Goal: Information Seeking & Learning: Learn about a topic

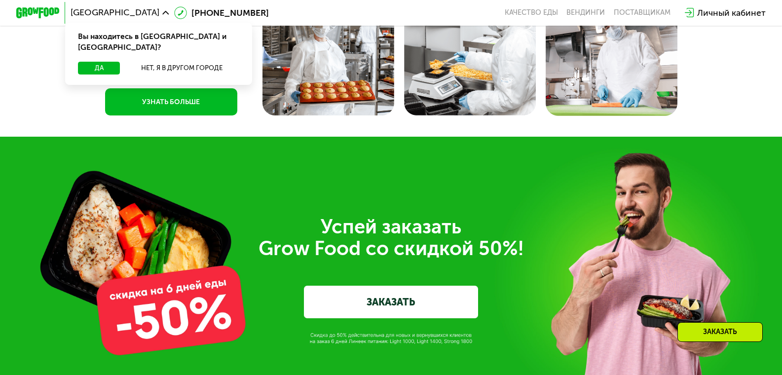
scroll to position [2861, 0]
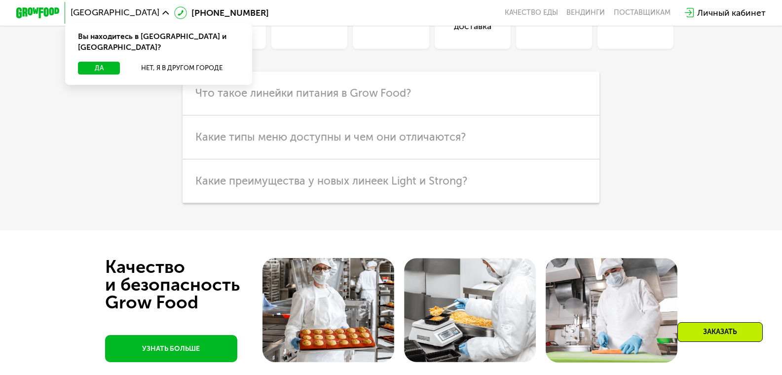
click at [239, 49] on div "Кешбэк" at bounding box center [228, 11] width 76 height 76
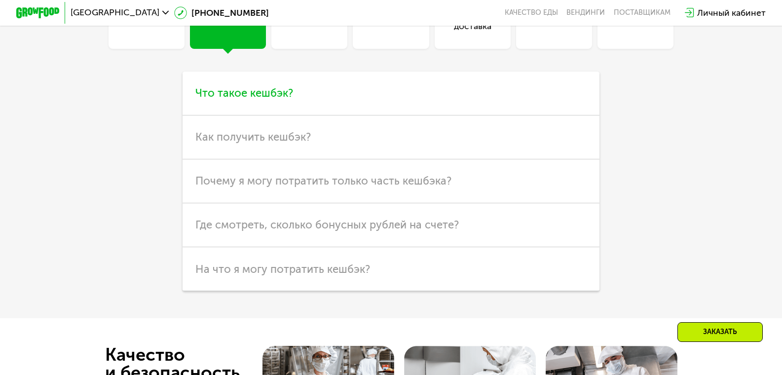
click at [273, 115] on h3 "Что такое кешбэк?" at bounding box center [391, 94] width 417 height 44
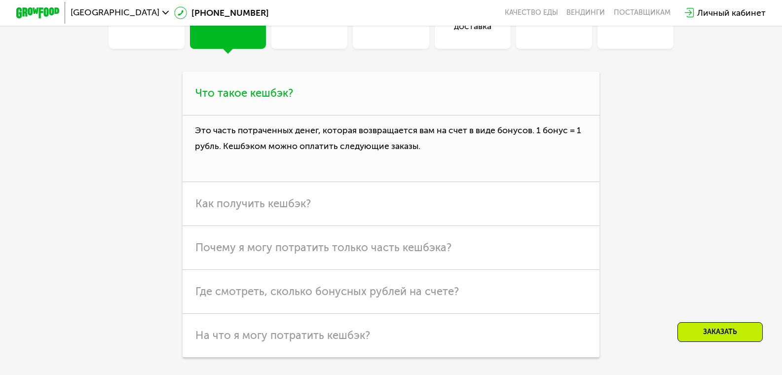
scroll to position [2960, 0]
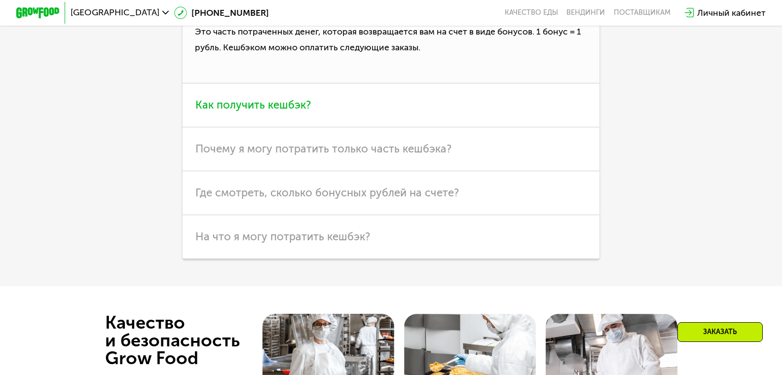
click at [271, 127] on h3 "Как получить кешбэк?" at bounding box center [391, 105] width 417 height 44
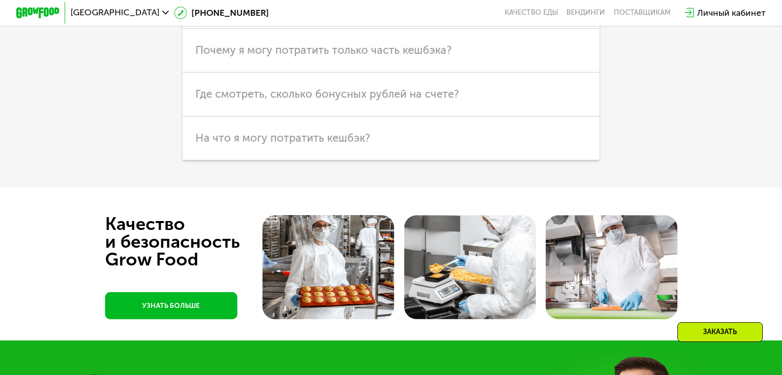
scroll to position [3108, 0]
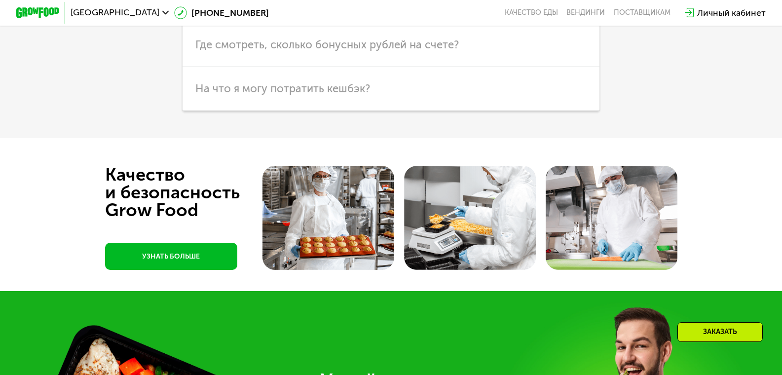
click at [323, 7] on span "Почему я могу потратить только часть кешбэка?" at bounding box center [323, 0] width 256 height 13
click at [0, 0] on p "По нашим правилам, вы можете оплатить до 20% стоимости заказа бонусами. Но как …" at bounding box center [0, 0] width 0 height 0
drag, startPoint x: 539, startPoint y: 105, endPoint x: 196, endPoint y: 88, distance: 343.7
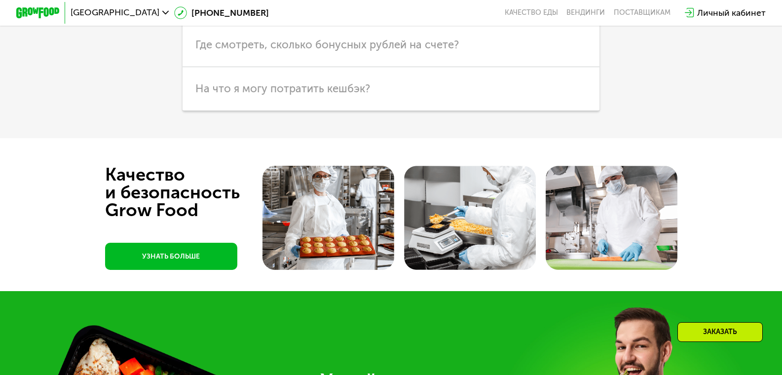
click at [286, 51] on span "Где смотреть, сколько бонусных рублей на счете?" at bounding box center [326, 44] width 263 height 13
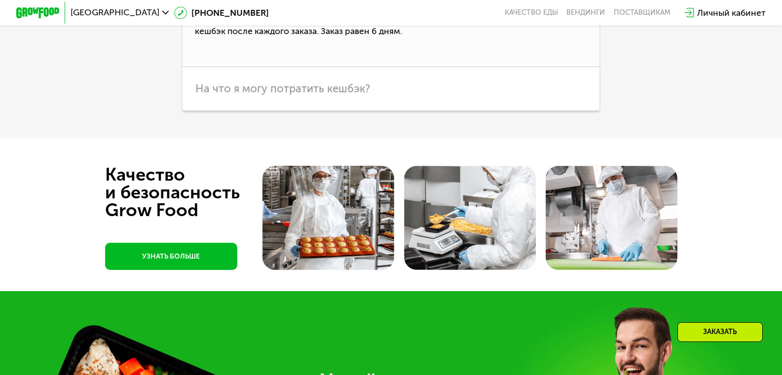
click at [304, 67] on p "В личном кабинете на сайте или в приложении в разделе «Кошелек». Обычно мы начи…" at bounding box center [391, 33] width 417 height 67
drag, startPoint x: 325, startPoint y: 152, endPoint x: 385, endPoint y: 149, distance: 60.7
click at [385, 67] on p "В личном кабинете на сайте или в приложении в разделе «Кошелек». Обычно мы начи…" at bounding box center [391, 33] width 417 height 67
click at [451, 67] on p "В личном кабинете на сайте или в приложении в разделе «Кошелек». Обычно мы начи…" at bounding box center [391, 33] width 417 height 67
drag, startPoint x: 401, startPoint y: 149, endPoint x: 323, endPoint y: 151, distance: 77.9
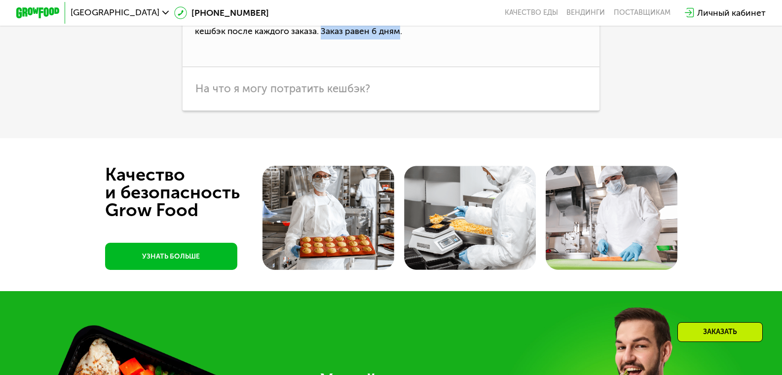
click at [323, 67] on p "В личном кабинете на сайте или в приложении в разделе «Кошелек». Обычно мы начи…" at bounding box center [391, 33] width 417 height 67
click at [325, 111] on h3 "На что я могу потратить кешбэк?" at bounding box center [391, 89] width 417 height 44
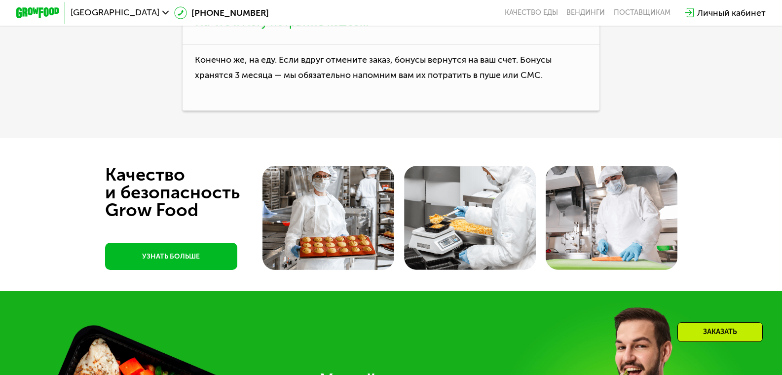
click at [326, 111] on p "Конечно же, на еду. Если вдруг отмените заказ, бонусы вернутся на ваш счет. Бон…" at bounding box center [391, 77] width 417 height 67
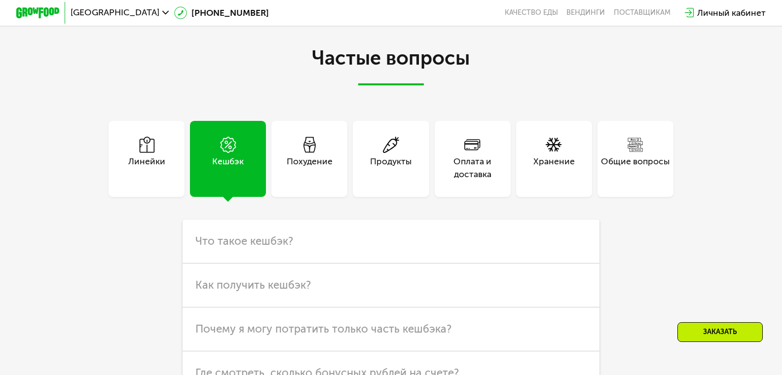
scroll to position [2861, 0]
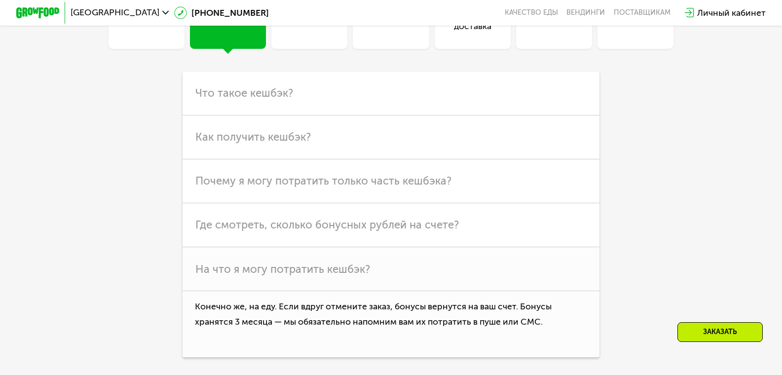
click at [320, 49] on div "Похудение" at bounding box center [309, 11] width 76 height 76
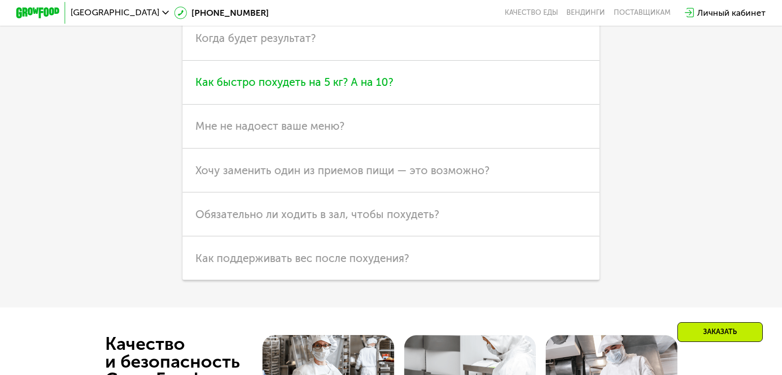
scroll to position [3058, 0]
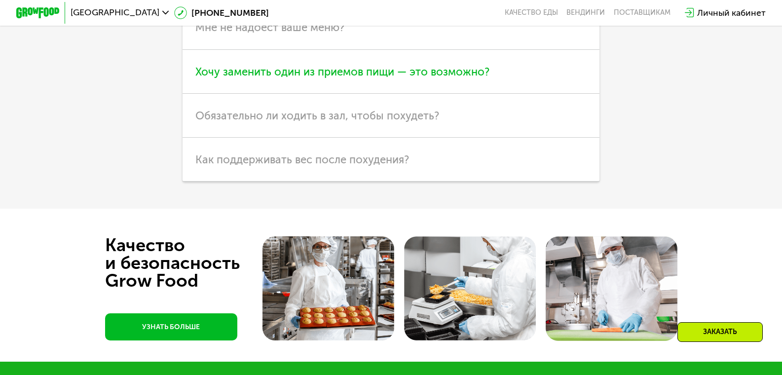
click at [423, 78] on span "Хочу заменить один из приемов пищи — это возможно?" at bounding box center [342, 71] width 294 height 13
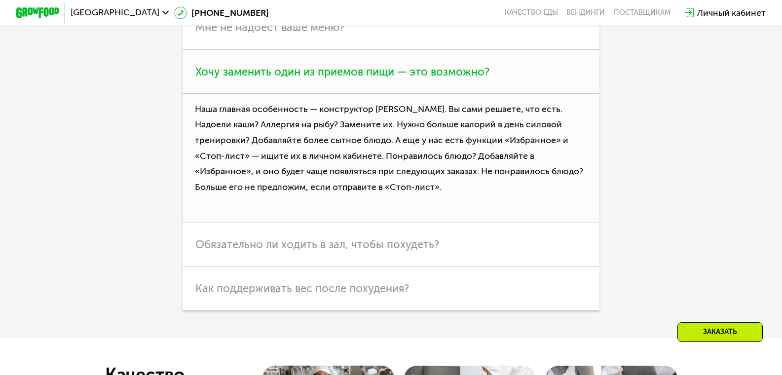
click at [423, 78] on span "Хочу заменить один из приемов пищи — это возможно?" at bounding box center [342, 71] width 294 height 13
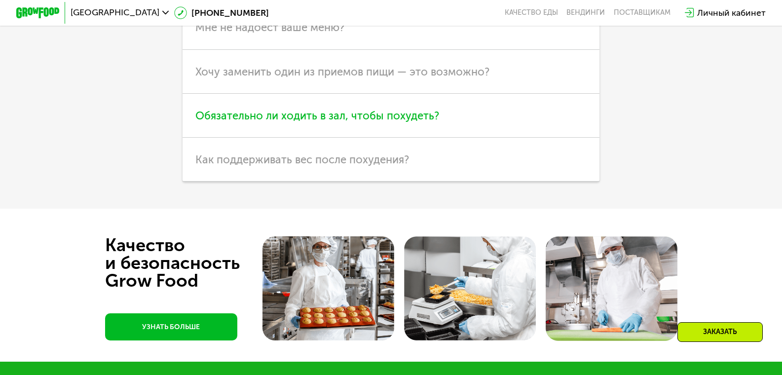
click at [410, 122] on span "Обязательно ли ходить в зал, чтобы похудеть?" at bounding box center [317, 115] width 244 height 13
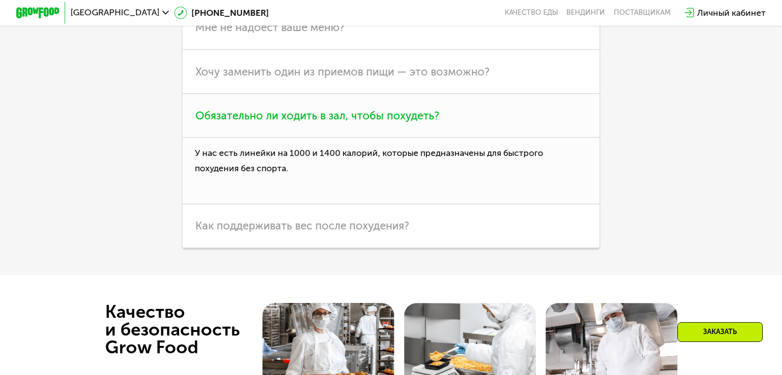
click at [410, 122] on span "Обязательно ли ходить в зал, чтобы похудеть?" at bounding box center [317, 115] width 244 height 13
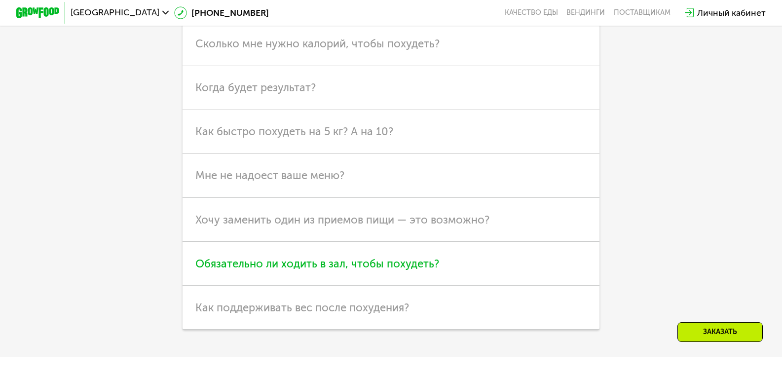
scroll to position [2762, 0]
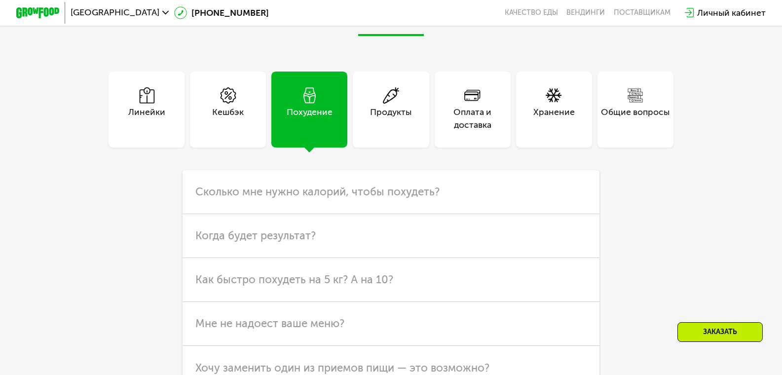
click at [418, 147] on div "Продукты" at bounding box center [391, 110] width 76 height 76
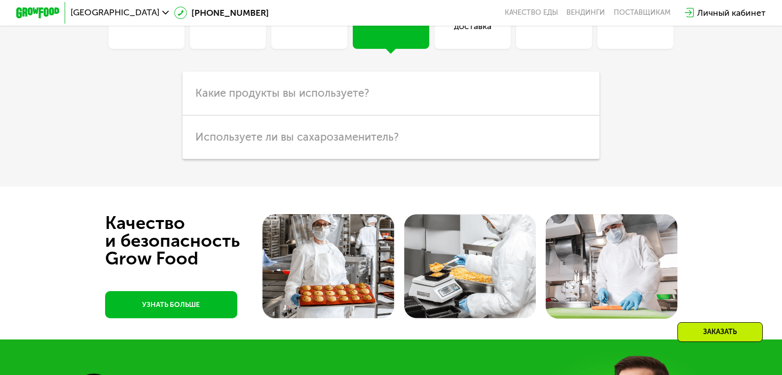
scroll to position [2910, 0]
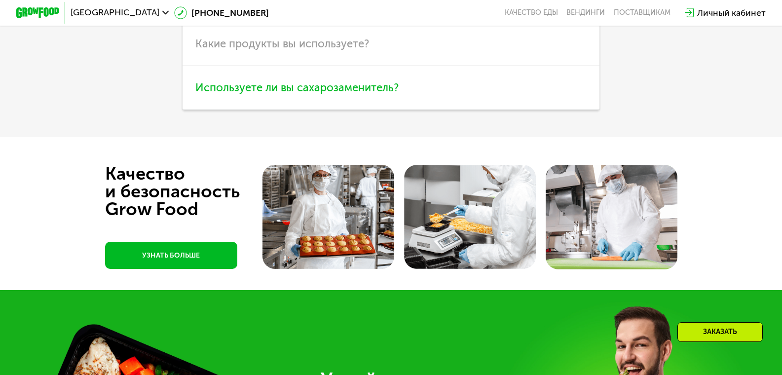
click at [410, 110] on h3 "Используете ли вы сахарозаменитель?" at bounding box center [391, 88] width 417 height 44
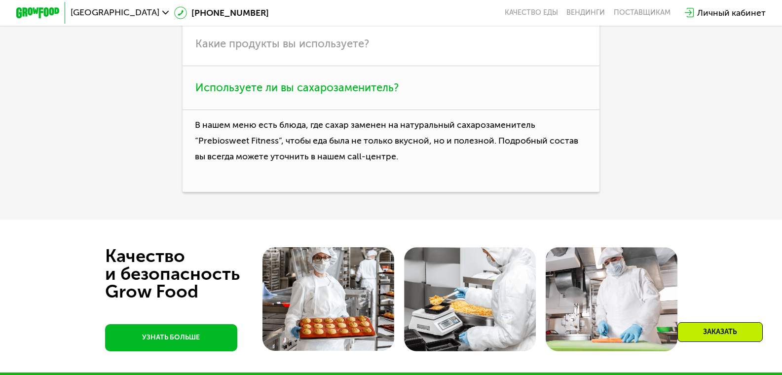
click at [410, 110] on h3 "Используете ли вы сахарозаменитель?" at bounding box center [391, 88] width 417 height 44
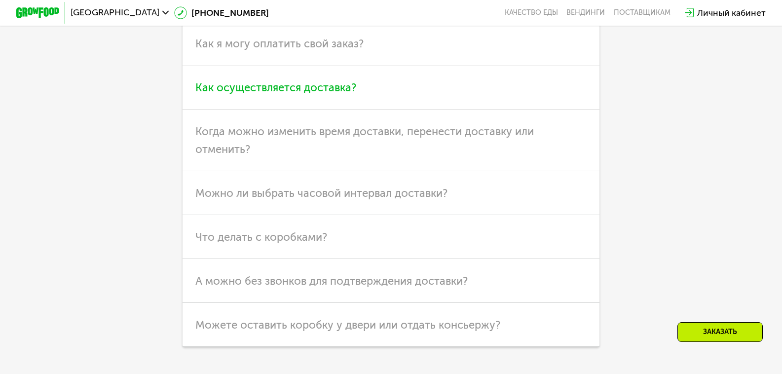
click at [518, 110] on h3 "Как осуществляется доставка?" at bounding box center [391, 88] width 417 height 44
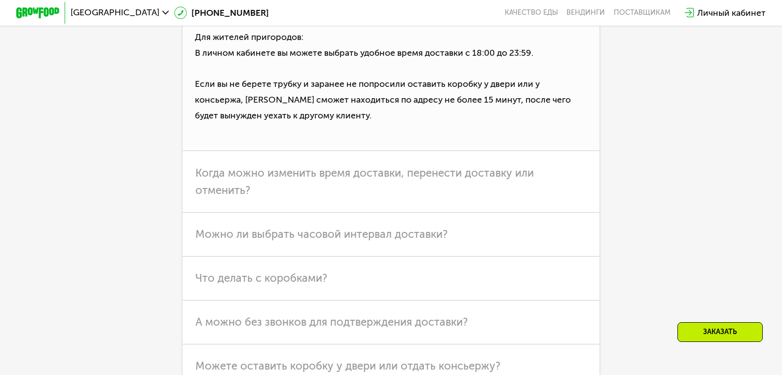
scroll to position [3157, 0]
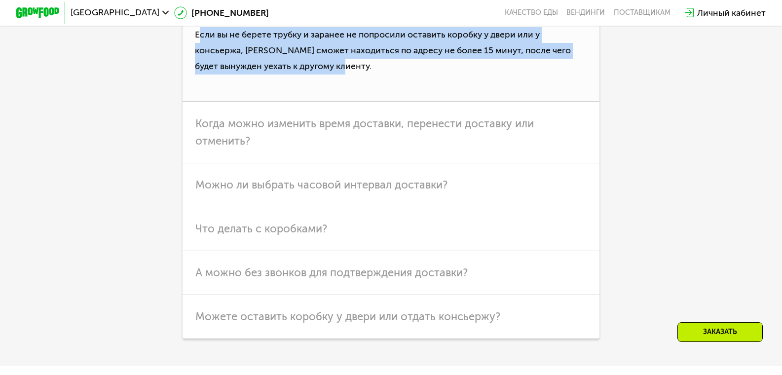
drag, startPoint x: 352, startPoint y: 186, endPoint x: 193, endPoint y: 154, distance: 161.5
copy p "Если вы не берете трубку и заранее не попросили оставить коробку у двери или у …"
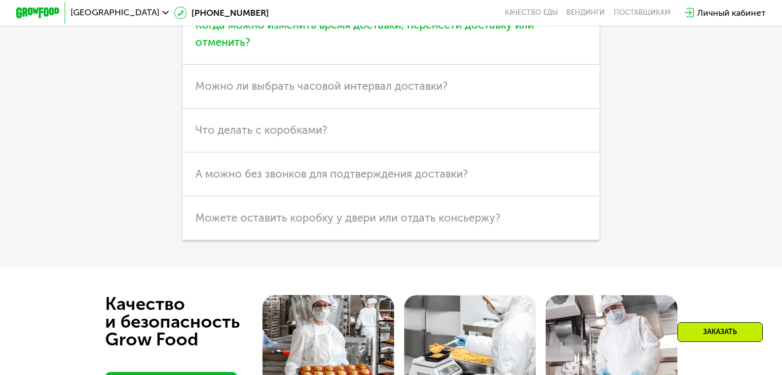
click at [471, 49] on span "Когда можно изменить время доставки, перенести доставку или отменить?" at bounding box center [364, 33] width 338 height 31
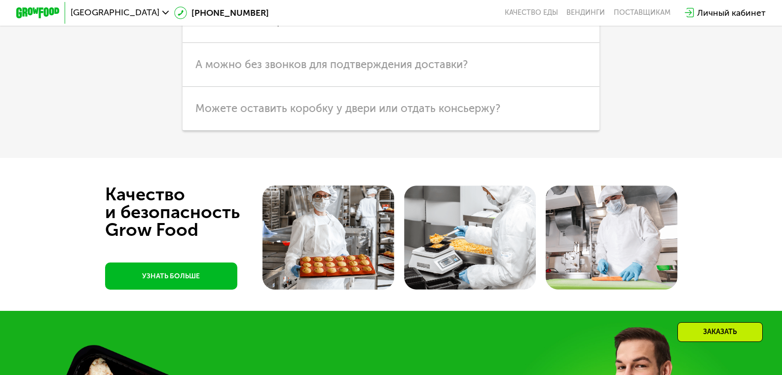
scroll to position [3157, 0]
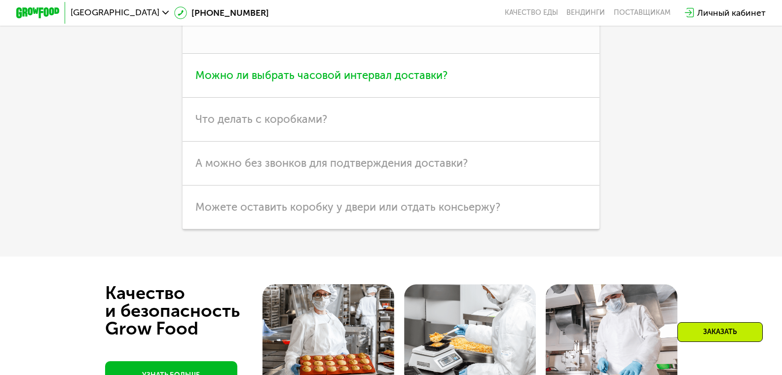
click at [393, 82] on span "Можно ли выбрать часовой интервал доставки?" at bounding box center [321, 75] width 252 height 13
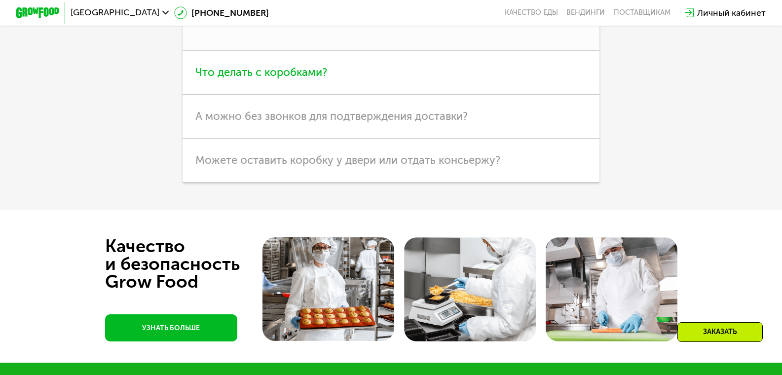
click at [328, 95] on h3 "Что делать с коробками?" at bounding box center [391, 73] width 417 height 44
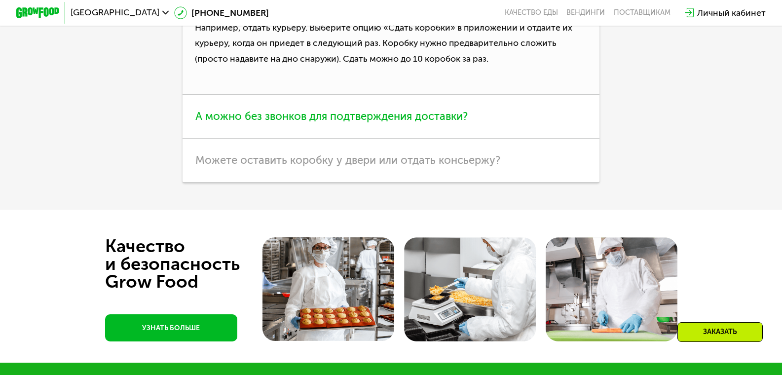
click at [433, 123] on span "А можно без звонков для подтверждения доставки?" at bounding box center [331, 116] width 272 height 13
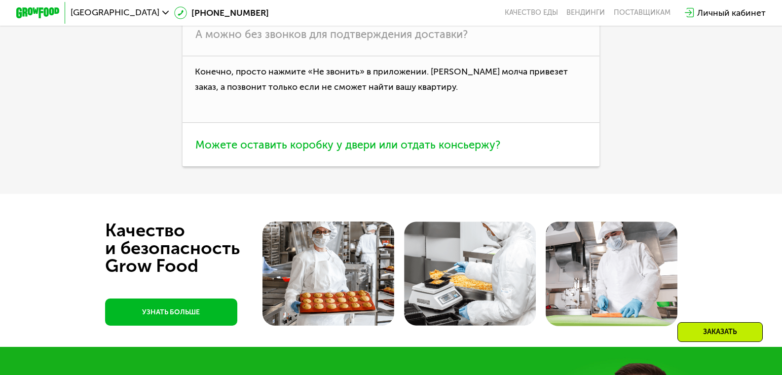
click at [403, 151] on span "Можете оставить коробку у двери или отдать консьержу?" at bounding box center [347, 144] width 305 height 13
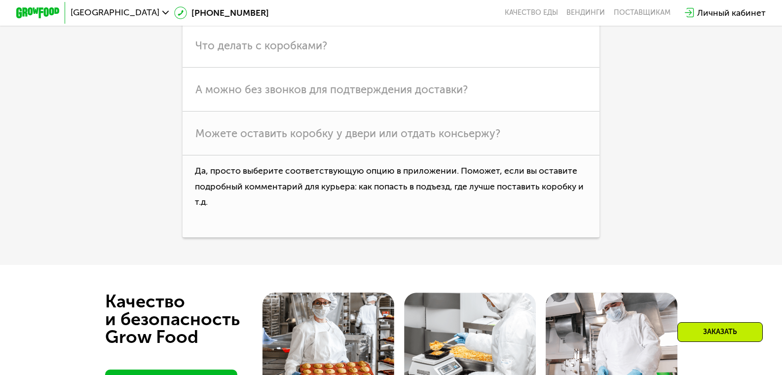
scroll to position [2904, 0]
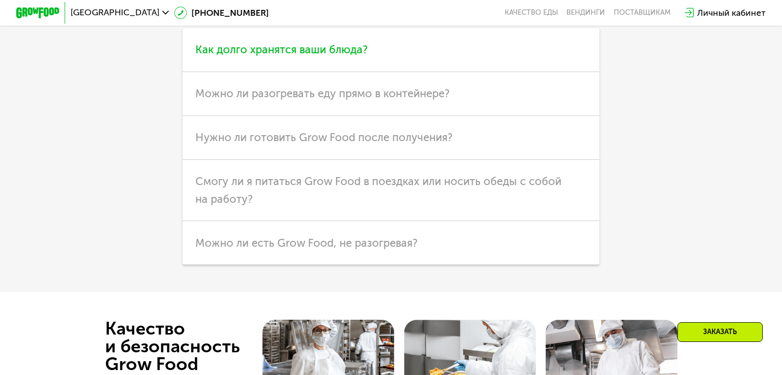
click at [265, 56] on span "Как долго хранятся ваши блюда?" at bounding box center [281, 49] width 172 height 13
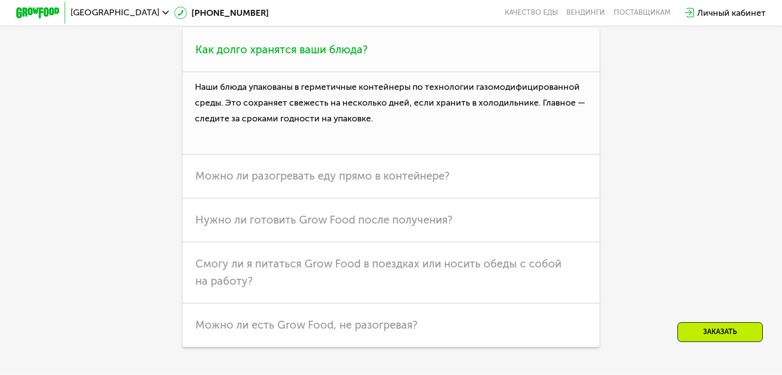
scroll to position [2954, 0]
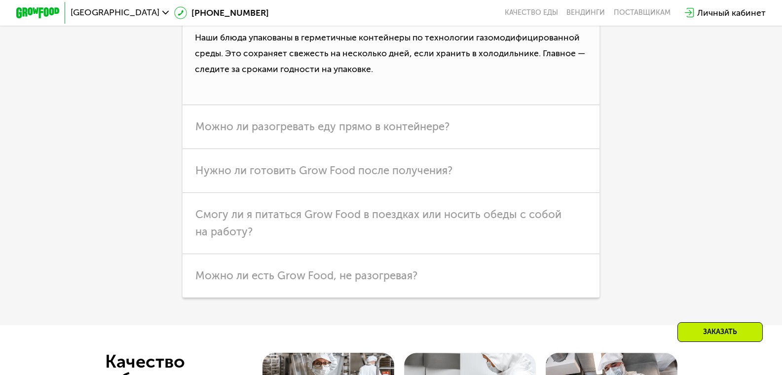
click at [290, 7] on span "Как долго хранятся ваши блюда?" at bounding box center [281, 0] width 172 height 13
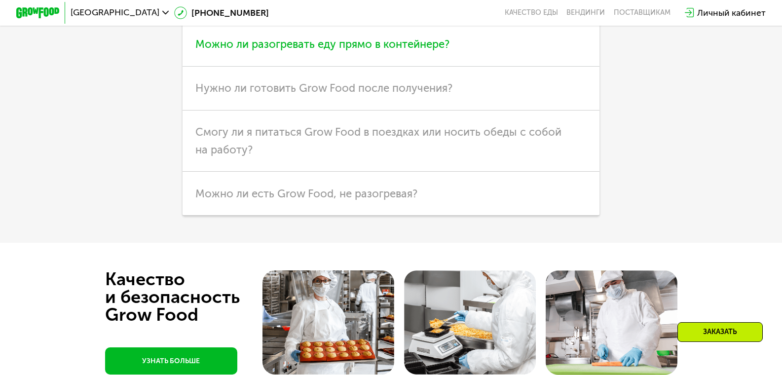
click at [307, 51] on span "Можно ли разогревать еду прямо в контейнере?" at bounding box center [322, 43] width 254 height 13
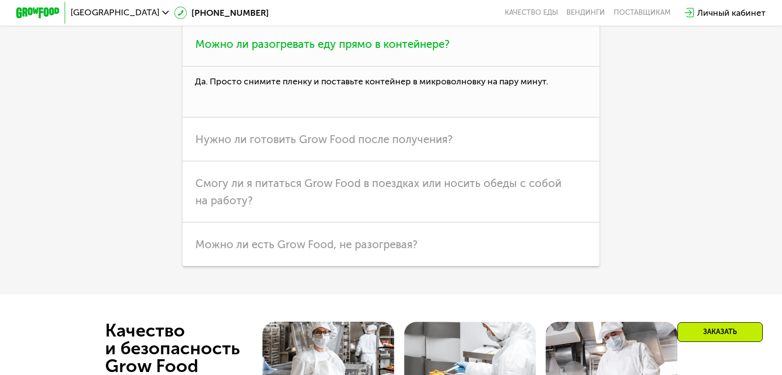
click at [307, 51] on span "Можно ли разогревать еду прямо в контейнере?" at bounding box center [322, 43] width 254 height 13
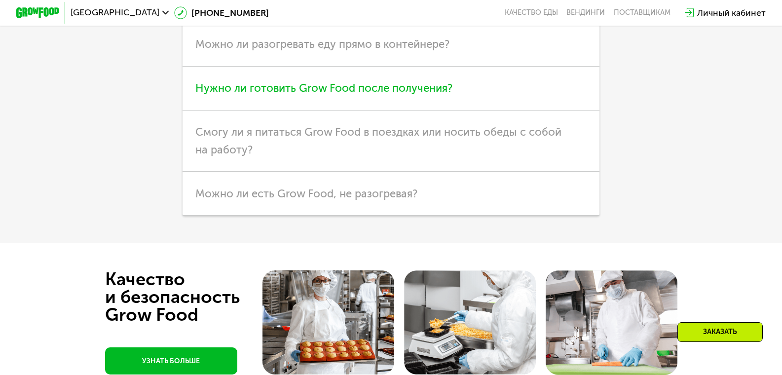
click at [310, 95] on span "Нужно ли готовить Grow Food после получения?" at bounding box center [323, 87] width 257 height 13
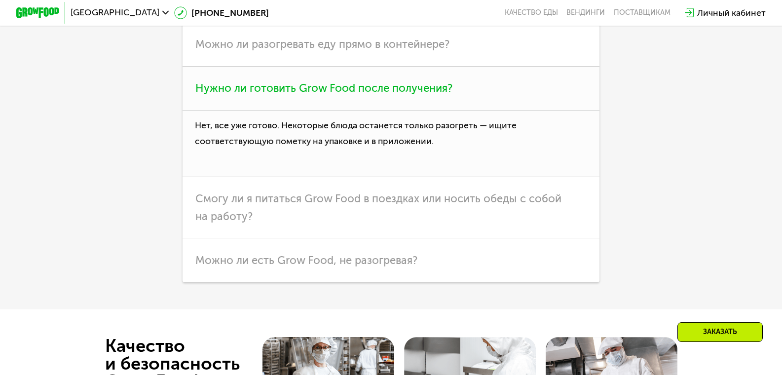
click at [310, 95] on span "Нужно ли готовить Grow Food после получения?" at bounding box center [323, 87] width 257 height 13
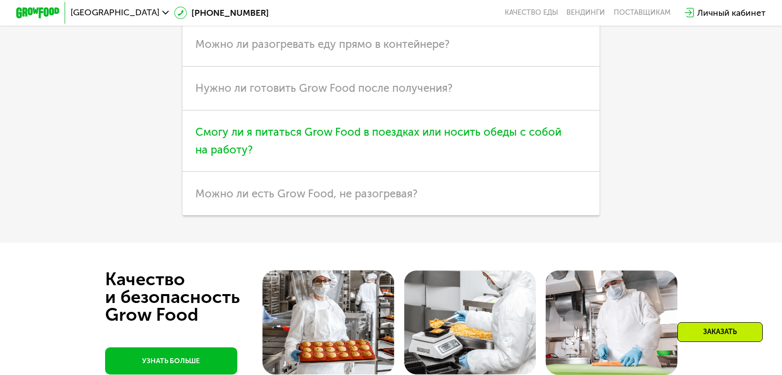
click at [313, 156] on span "Смогу ли я питаться Grow Food в поездках или носить обеды с собой на работу?" at bounding box center [378, 140] width 366 height 31
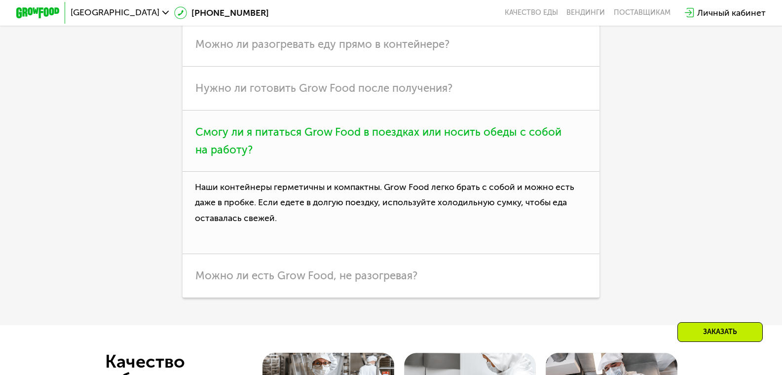
scroll to position [3003, 0]
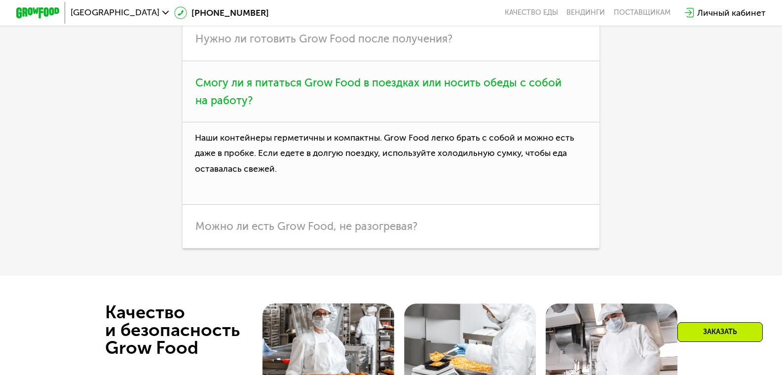
click at [309, 107] on span "Смогу ли я питаться Grow Food в поездках или носить обеды с собой на работу?" at bounding box center [378, 91] width 366 height 31
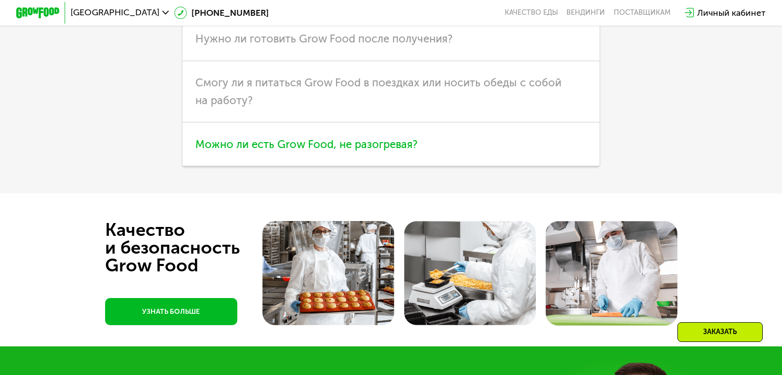
click at [301, 151] on span "Можно ли есть Grow Food, не разогревая?" at bounding box center [306, 144] width 222 height 13
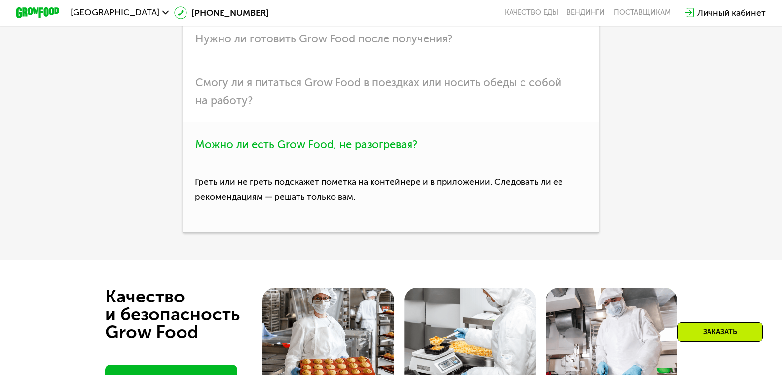
click at [304, 151] on span "Можно ли есть Grow Food, не разогревая?" at bounding box center [306, 144] width 222 height 13
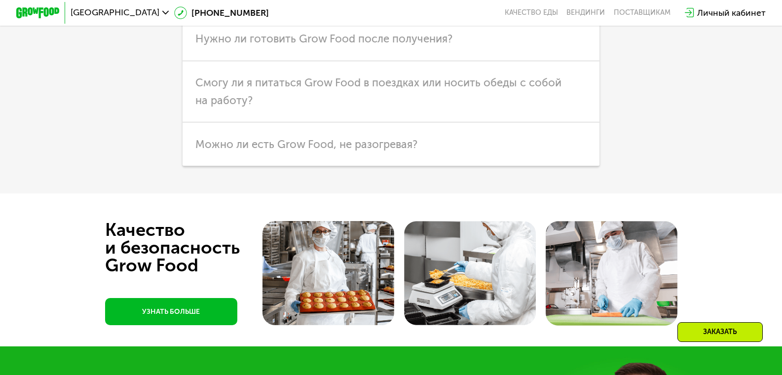
scroll to position [2806, 0]
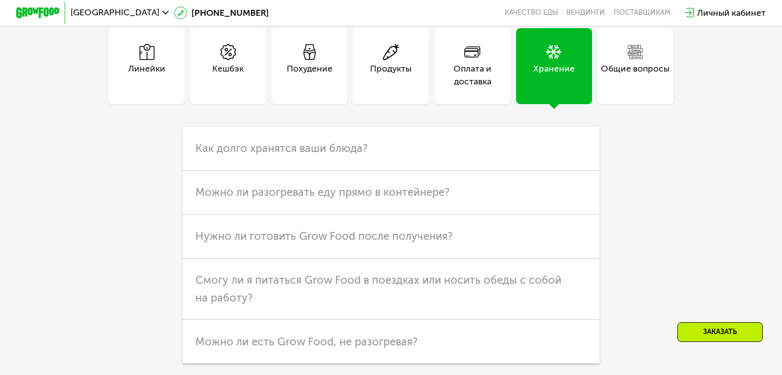
click at [638, 62] on span at bounding box center [635, 53] width 16 height 18
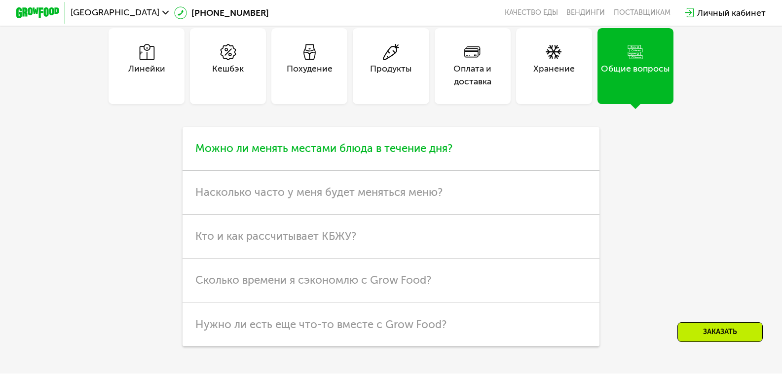
scroll to position [2855, 0]
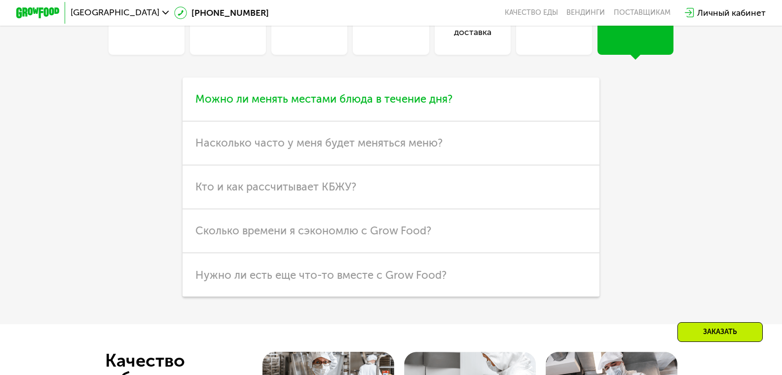
click at [376, 121] on h3 "Можно ли менять местами блюда в течение дня?" at bounding box center [391, 99] width 417 height 44
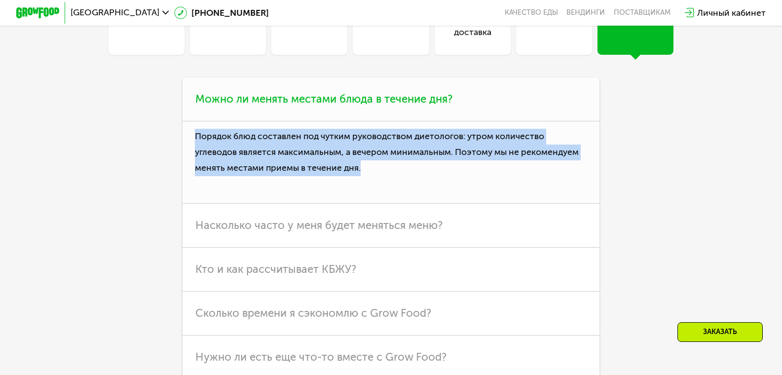
drag, startPoint x: 362, startPoint y: 287, endPoint x: 193, endPoint y: 252, distance: 171.8
click at [193, 204] on p "Порядок блюд составлен под чутким руководством диетологов: утром количество угл…" at bounding box center [391, 162] width 417 height 82
copy p "Порядок блюд составлен под чутким руководством диетологов: утром количество угл…"
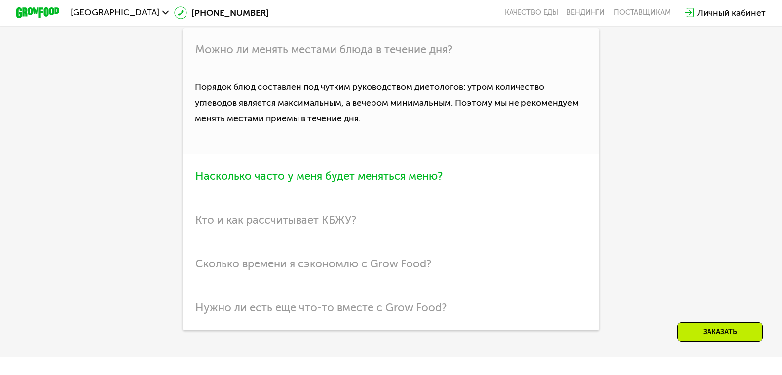
click at [323, 198] on h3 "Насколько часто у меня будет меняться меню?" at bounding box center [391, 176] width 417 height 44
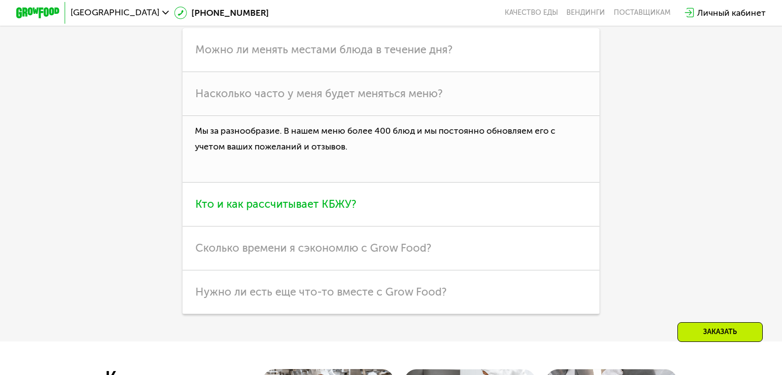
scroll to position [3003, 0]
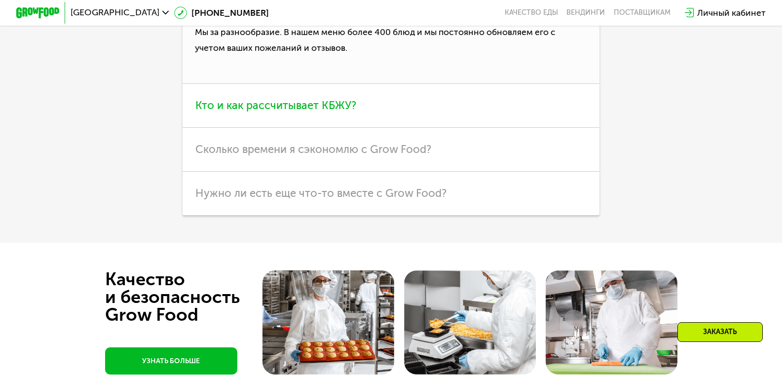
click at [349, 112] on span "Кто и как рассчитывает КБЖУ?" at bounding box center [275, 105] width 161 height 13
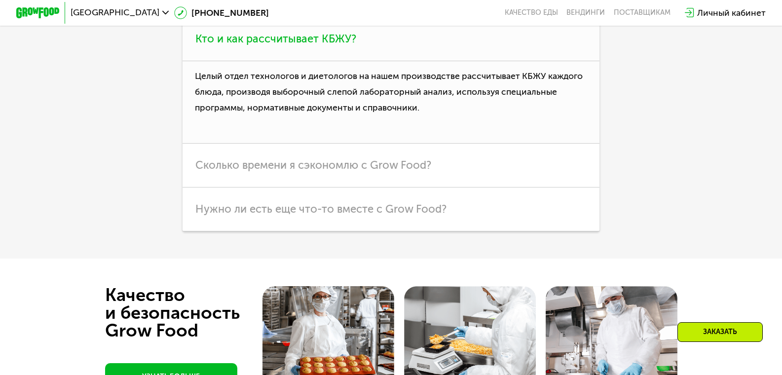
scroll to position [3102, 0]
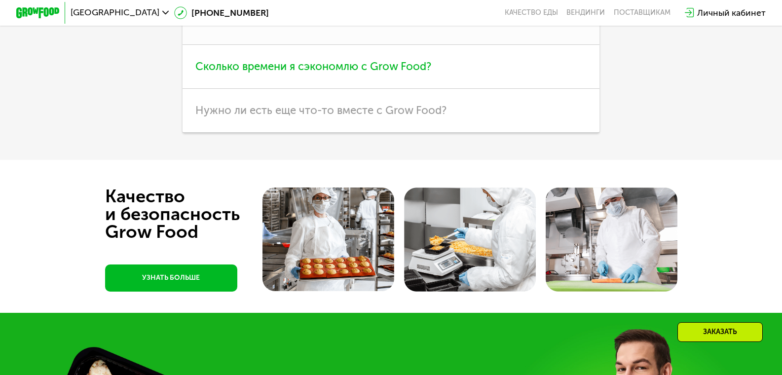
click at [375, 73] on span "Сколько времени я сэкономлю с Grow Food?" at bounding box center [313, 66] width 236 height 13
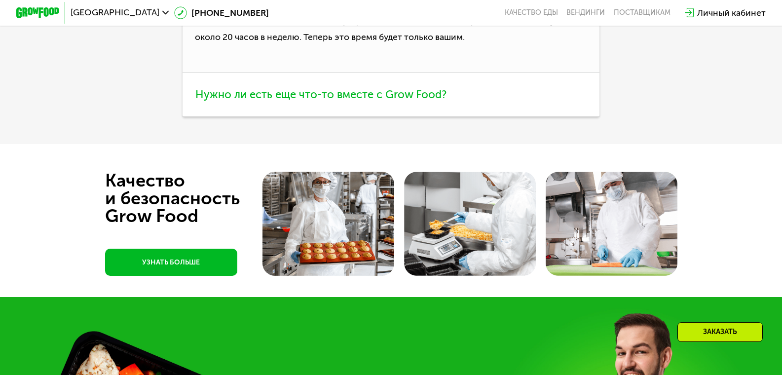
click at [363, 101] on span "Нужно ли есть еще что-то вместе с Grow Food?" at bounding box center [320, 94] width 251 height 13
